Goal: Check status: Check status

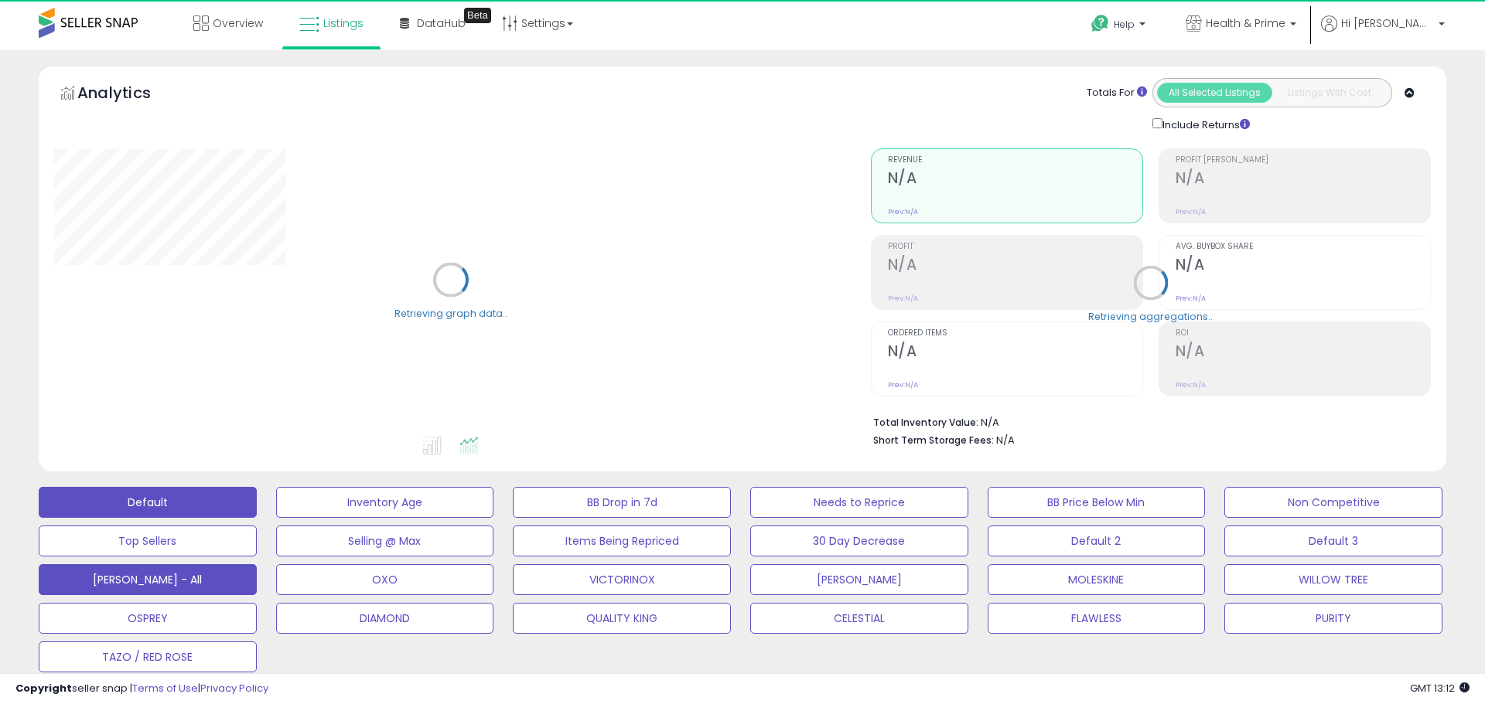
select select "**"
click at [160, 577] on button "[PERSON_NAME] - All" at bounding box center [147, 579] width 216 height 31
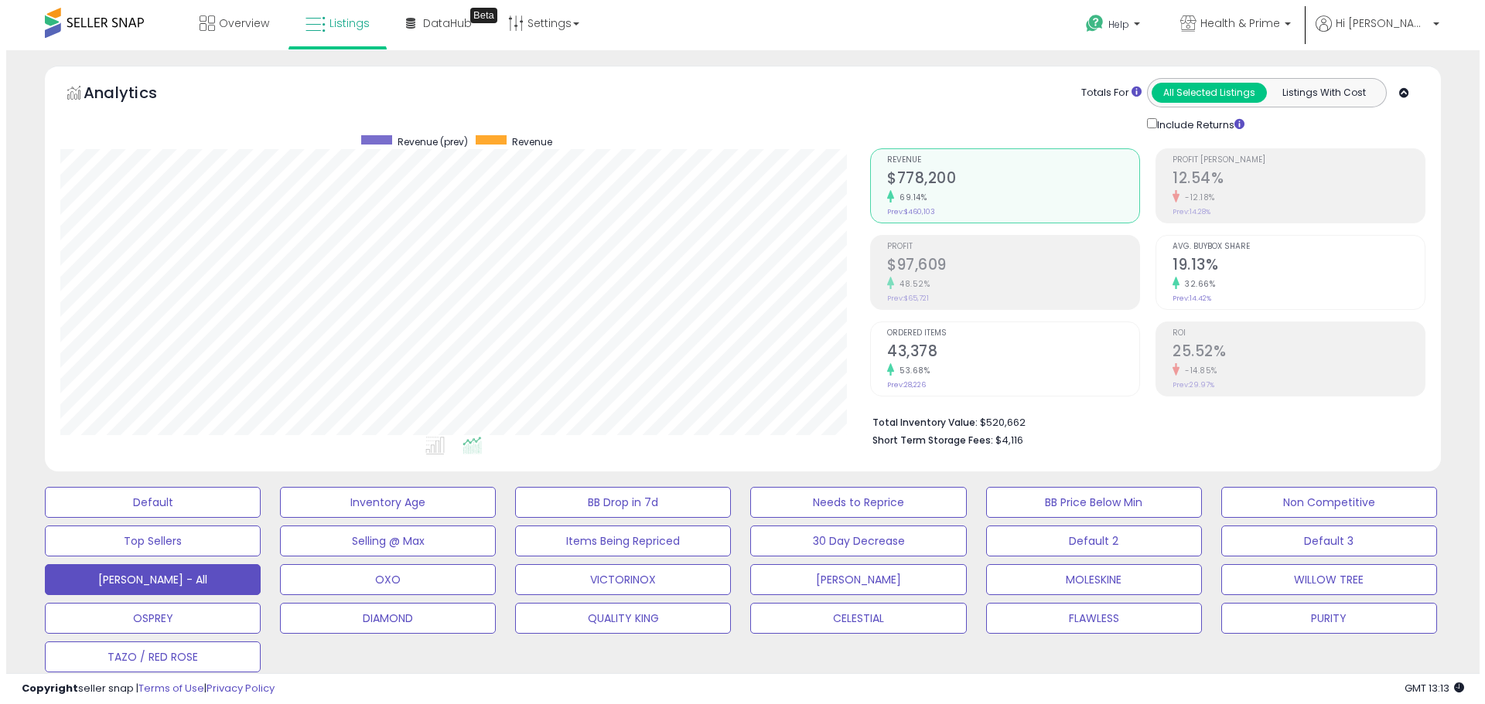
scroll to position [317, 810]
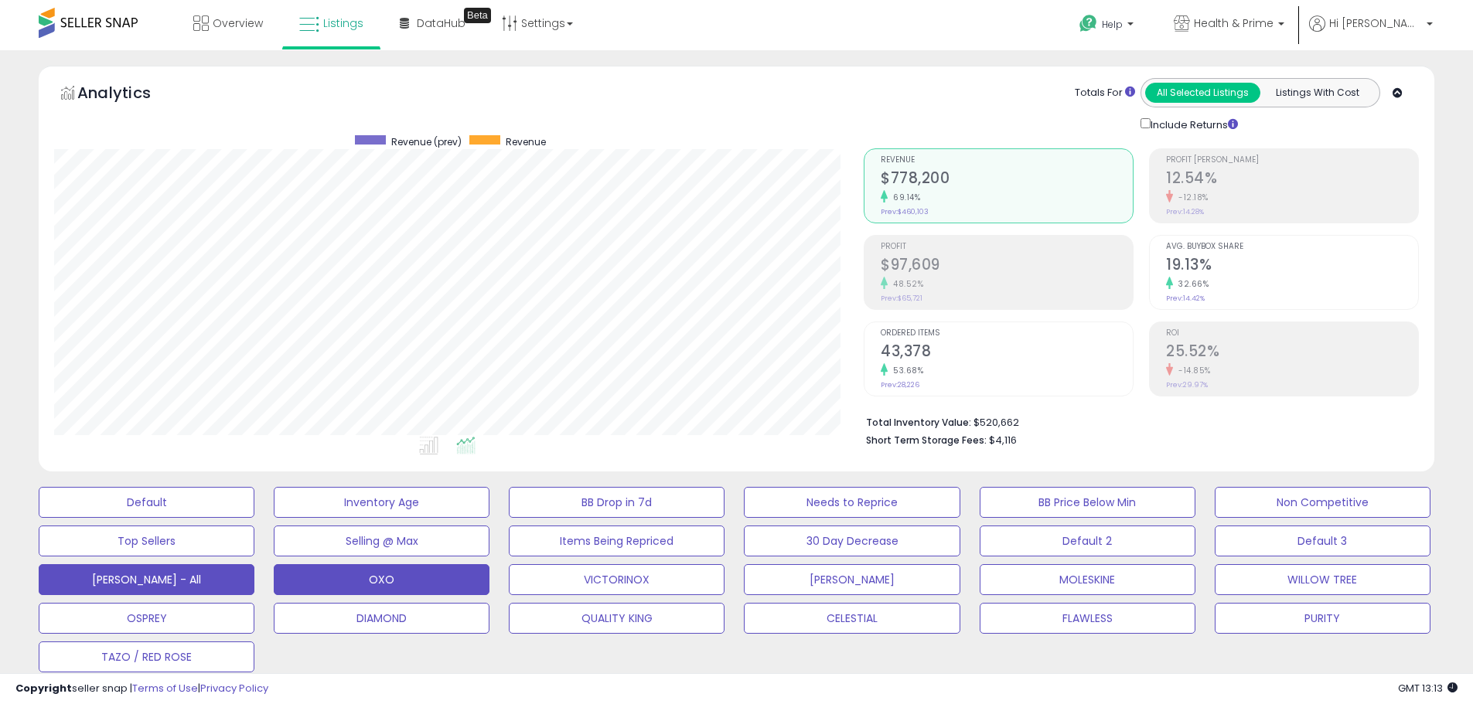
click at [440, 590] on button "OXO" at bounding box center [382, 579] width 216 height 31
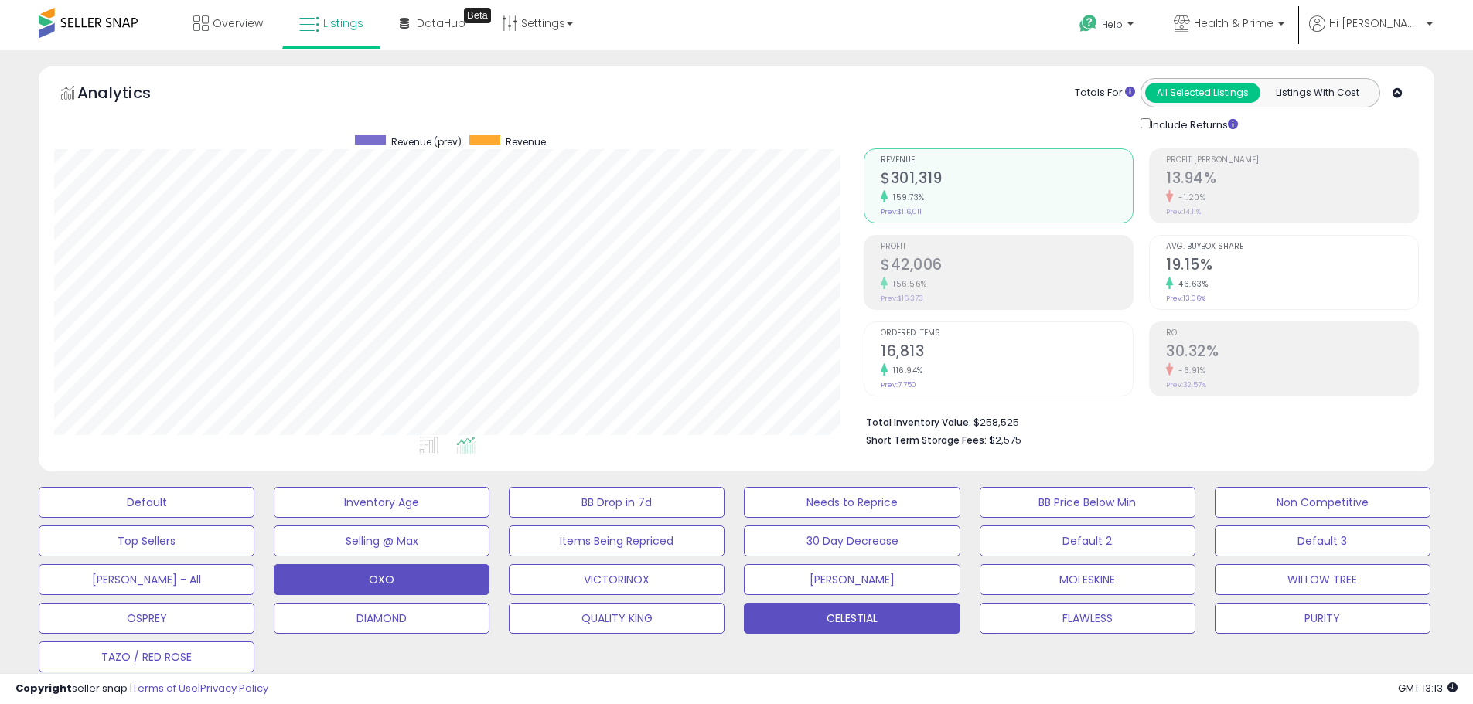
click at [885, 626] on button "CELESTIAL" at bounding box center [852, 618] width 216 height 31
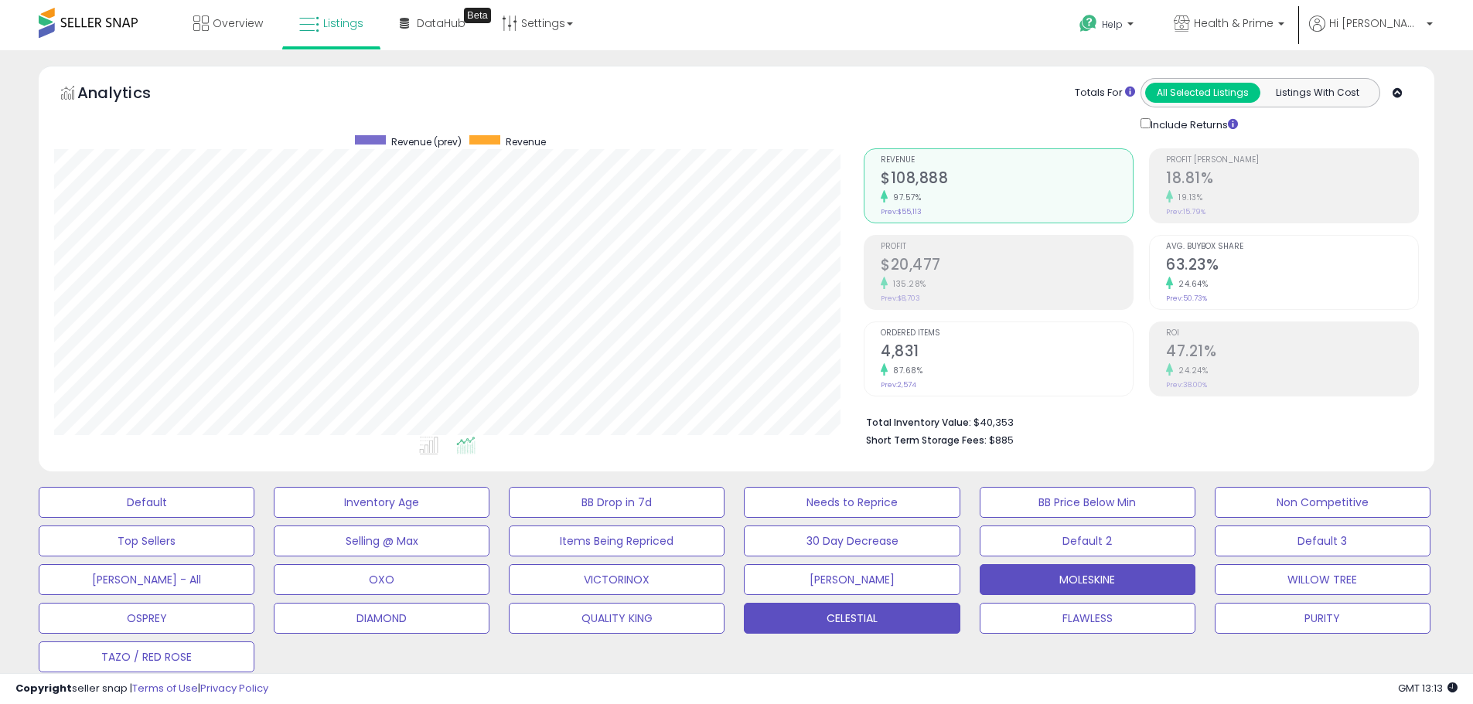
click at [1002, 571] on button "MOLESKINE" at bounding box center [1088, 579] width 216 height 31
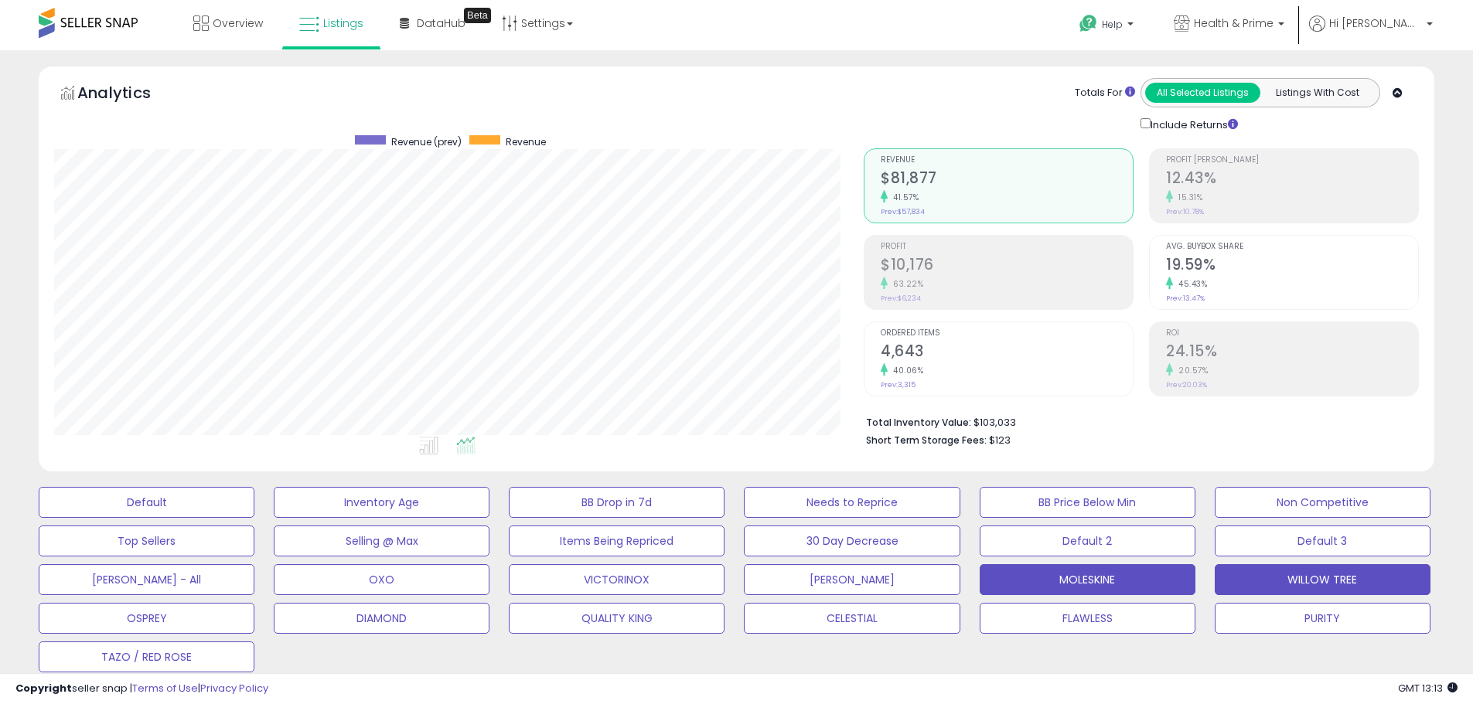
click at [1258, 576] on button "WILLOW TREE" at bounding box center [1323, 579] width 216 height 31
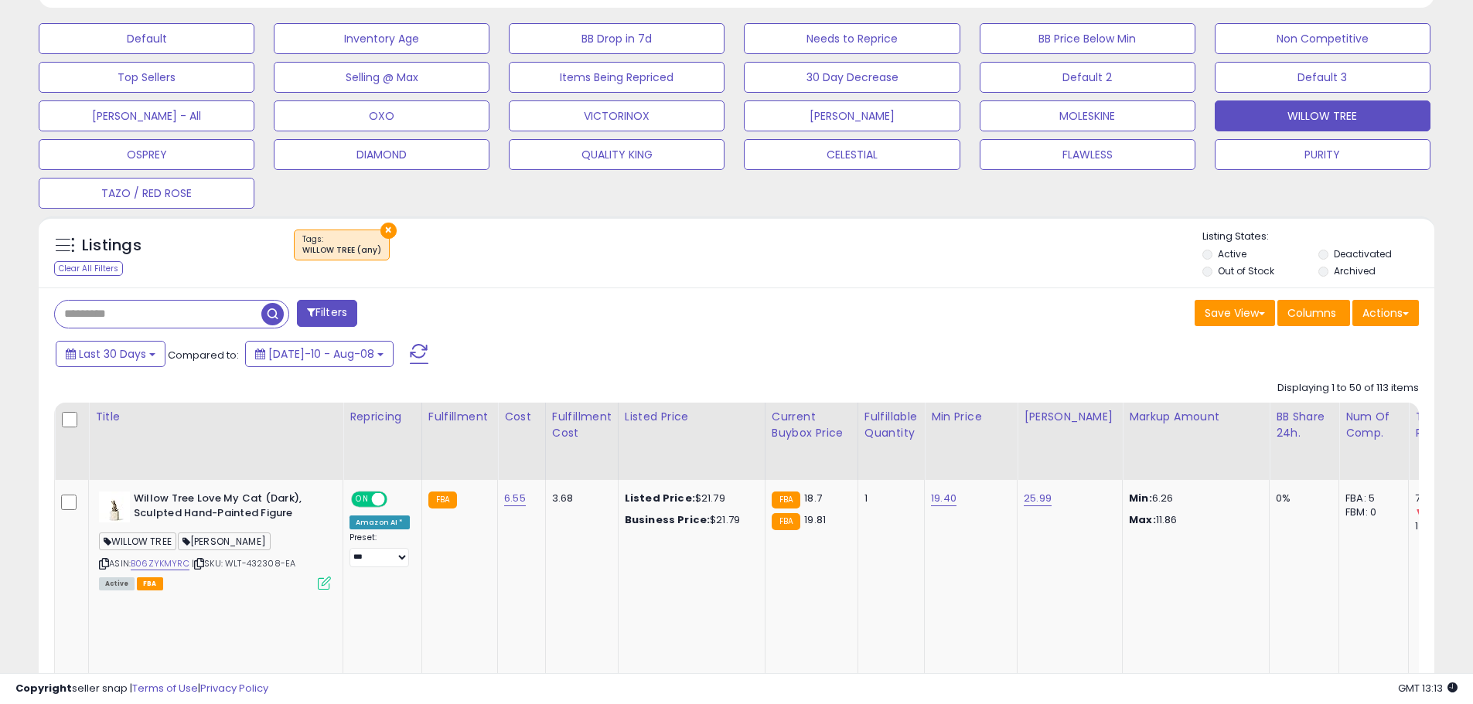
scroll to position [0, 0]
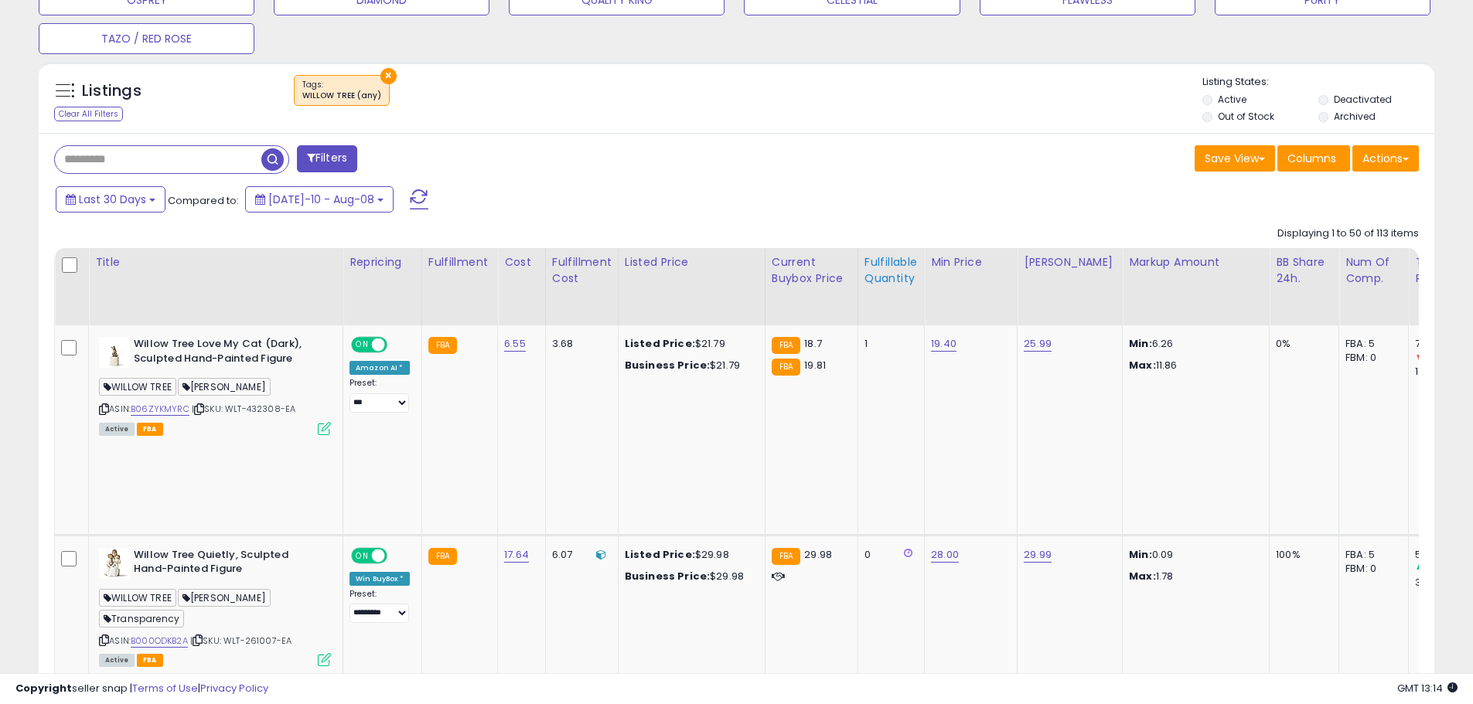
click at [885, 281] on div "Fulfillable Quantity" at bounding box center [891, 270] width 53 height 32
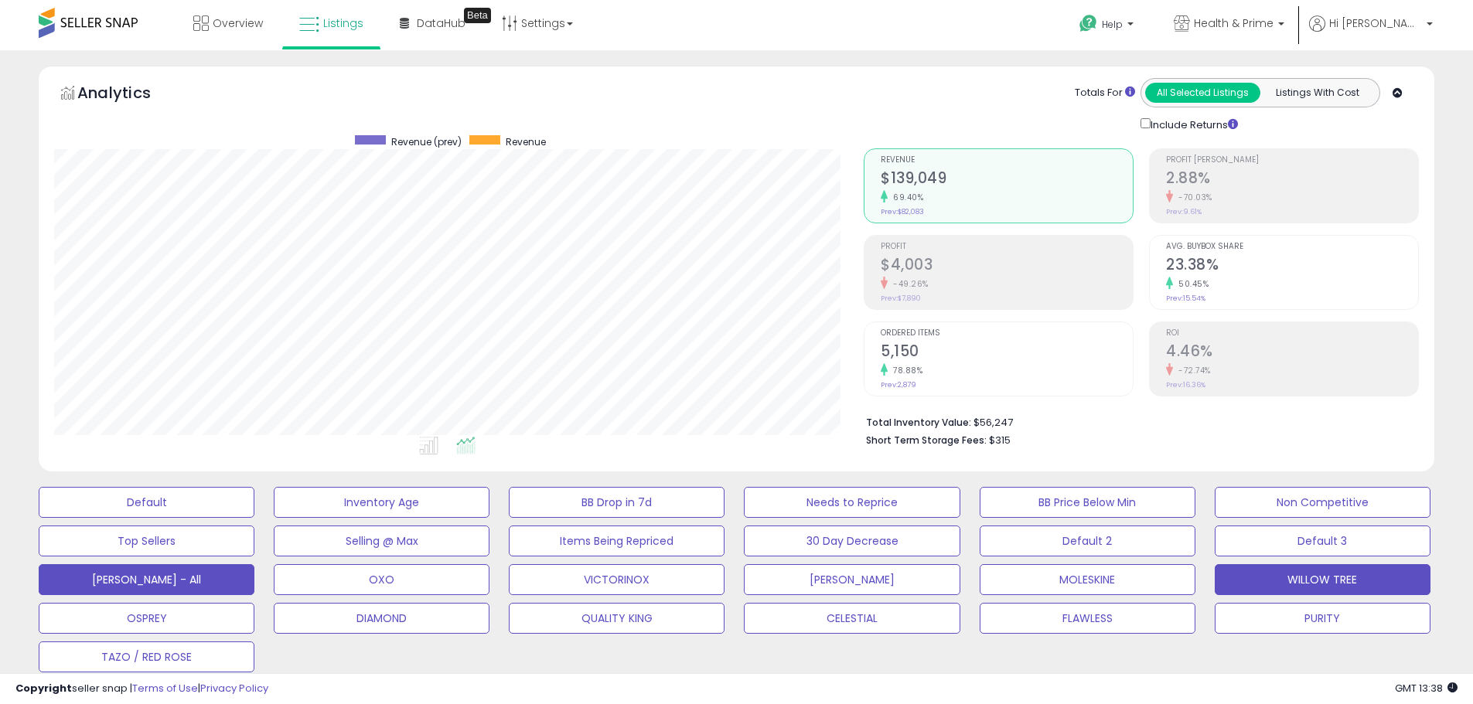
click at [194, 578] on button "[PERSON_NAME] - All" at bounding box center [147, 579] width 216 height 31
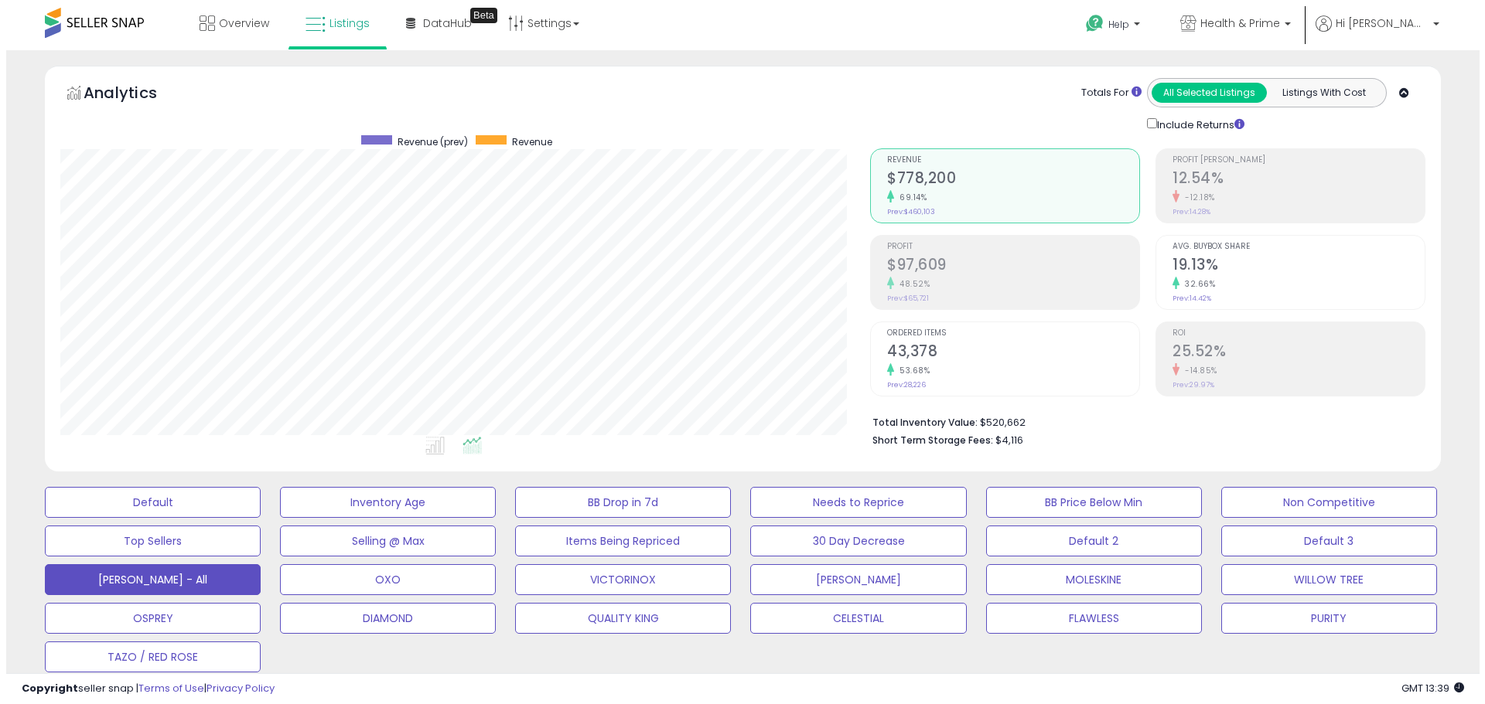
scroll to position [317, 810]
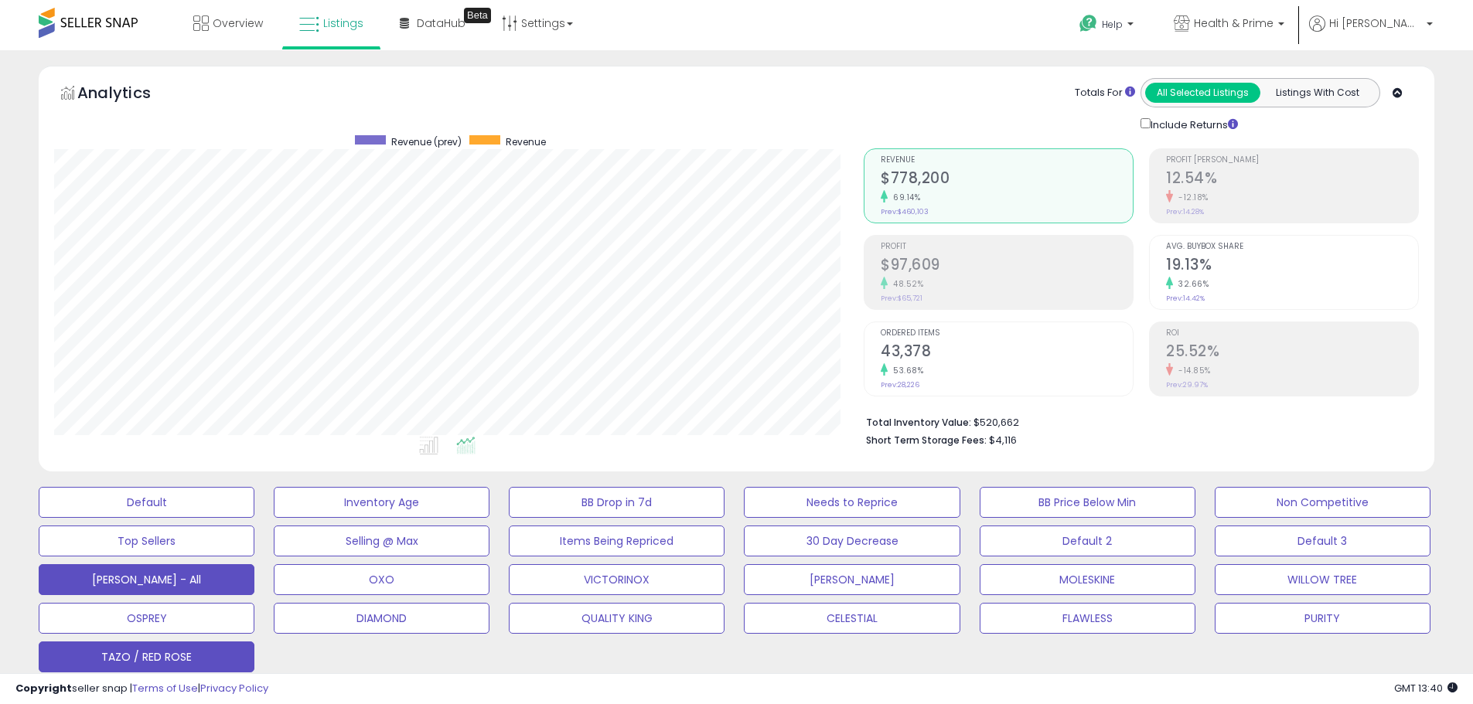
click at [150, 652] on button "TAZO / RED ROSE" at bounding box center [147, 657] width 216 height 31
